Goal: Navigation & Orientation: Go to known website

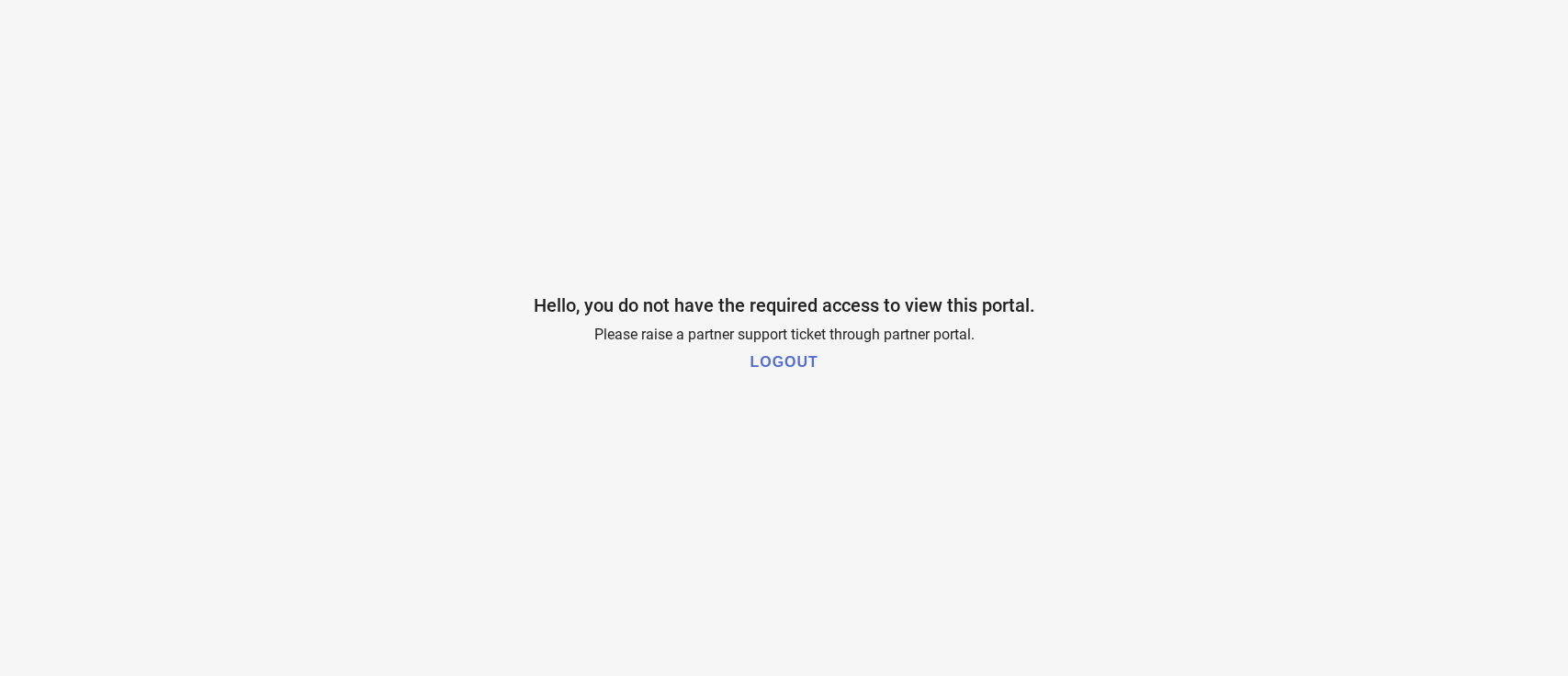
click at [797, 364] on h1 "LOGOUT" at bounding box center [784, 362] width 68 height 16
